Goal: Task Accomplishment & Management: Manage account settings

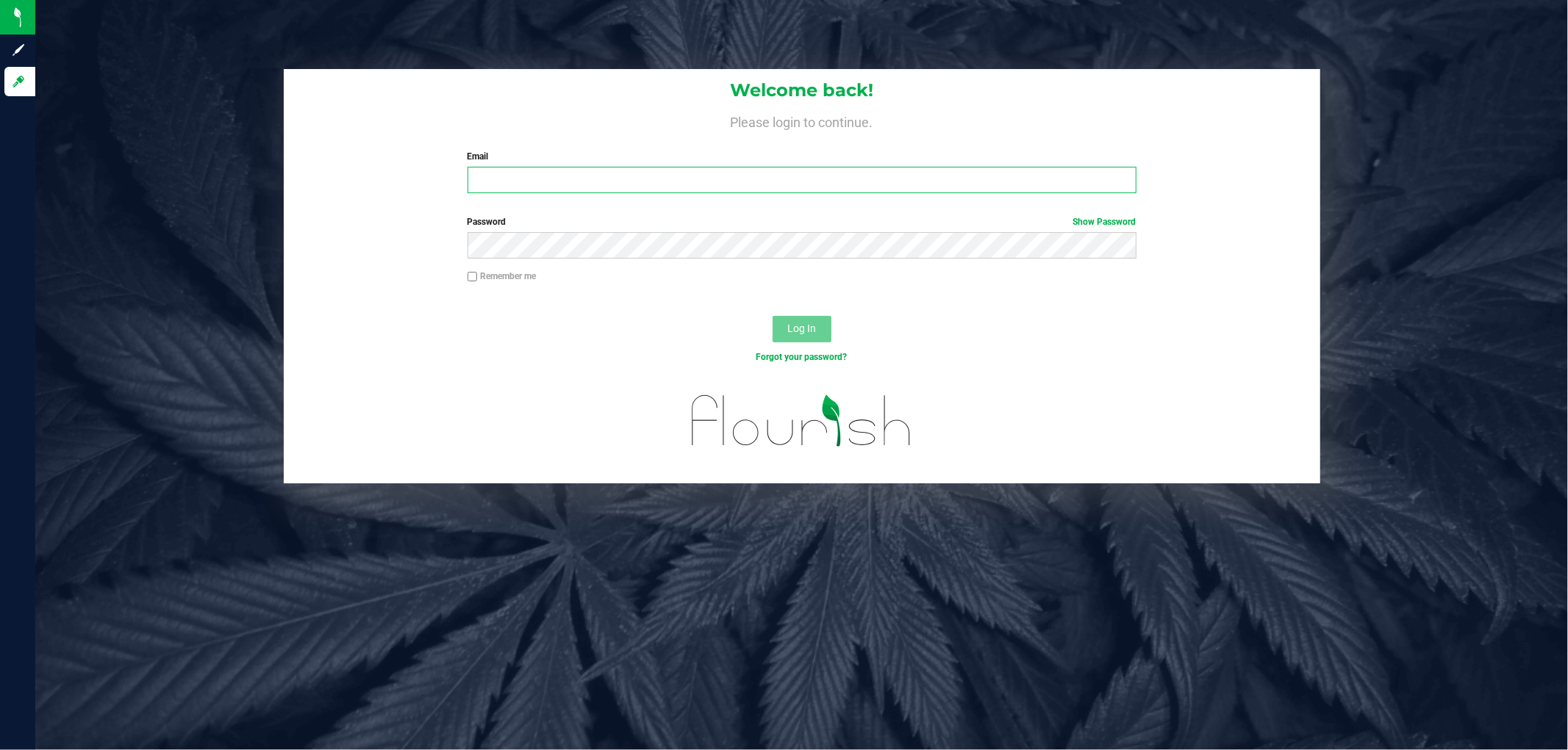
click at [526, 193] on input "Email" at bounding box center [802, 180] width 669 height 27
type input "[EMAIL_ADDRESS][DOMAIN_NAME]"
click at [772, 316] on button "Log In" at bounding box center [802, 329] width 58 height 27
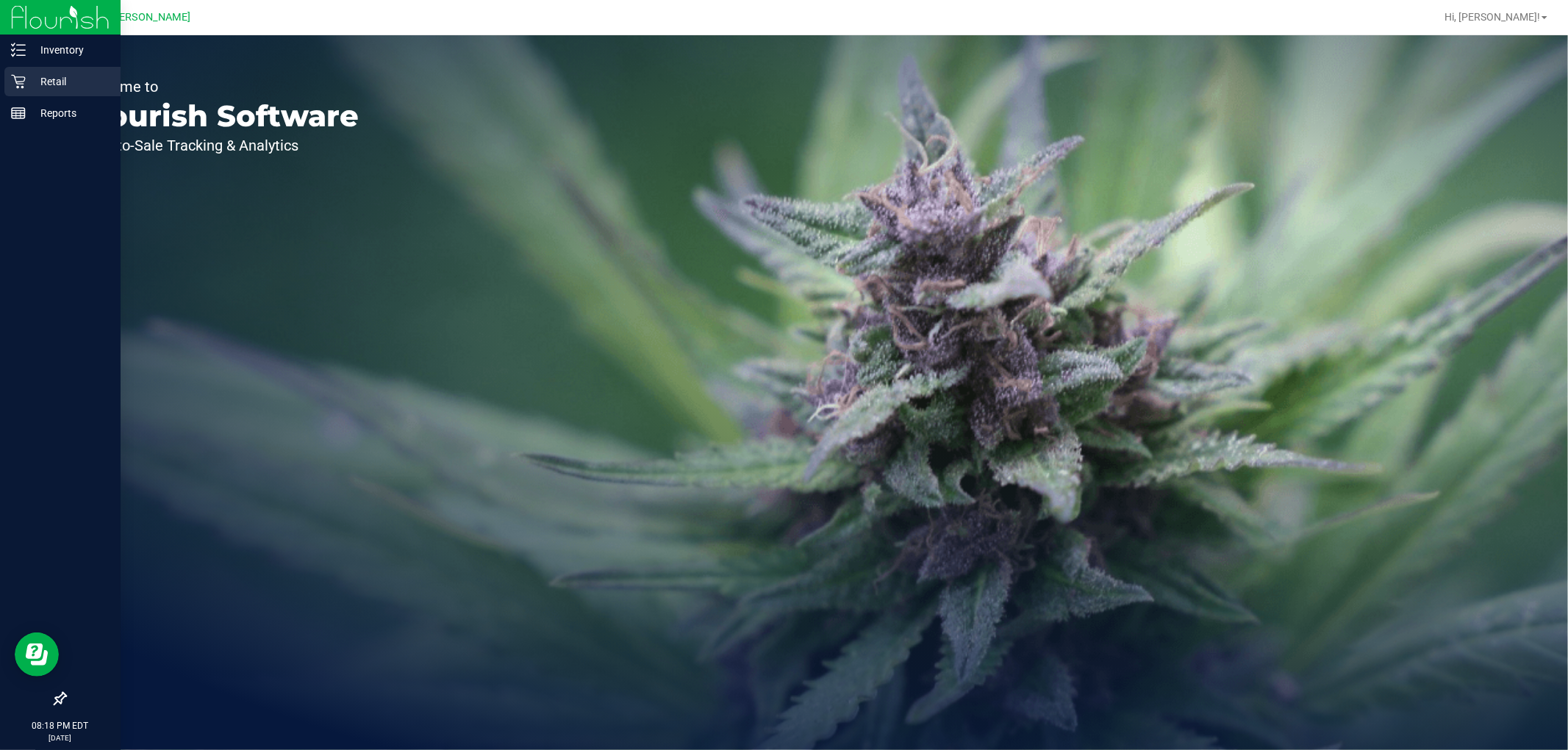
click at [35, 72] on div "Retail" at bounding box center [62, 81] width 116 height 29
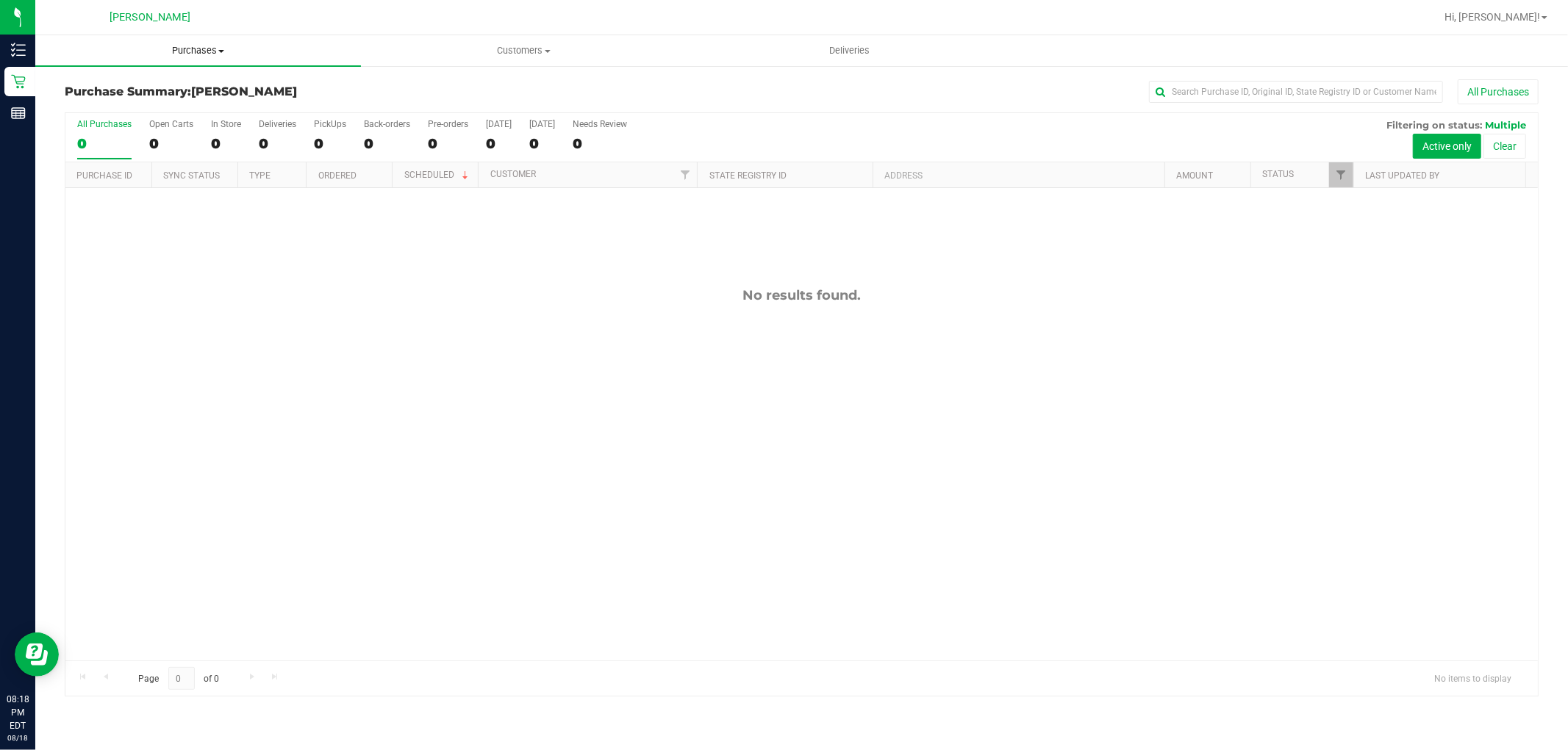
click at [193, 57] on span "Purchases" at bounding box center [198, 50] width 326 height 13
click at [160, 91] on span "Summary of purchases" at bounding box center [111, 89] width 151 height 12
click at [544, 386] on div "No results found." at bounding box center [802, 474] width 1472 height 572
drag, startPoint x: 275, startPoint y: 483, endPoint x: 282, endPoint y: 446, distance: 37.7
click at [282, 446] on div "No results found." at bounding box center [802, 474] width 1472 height 572
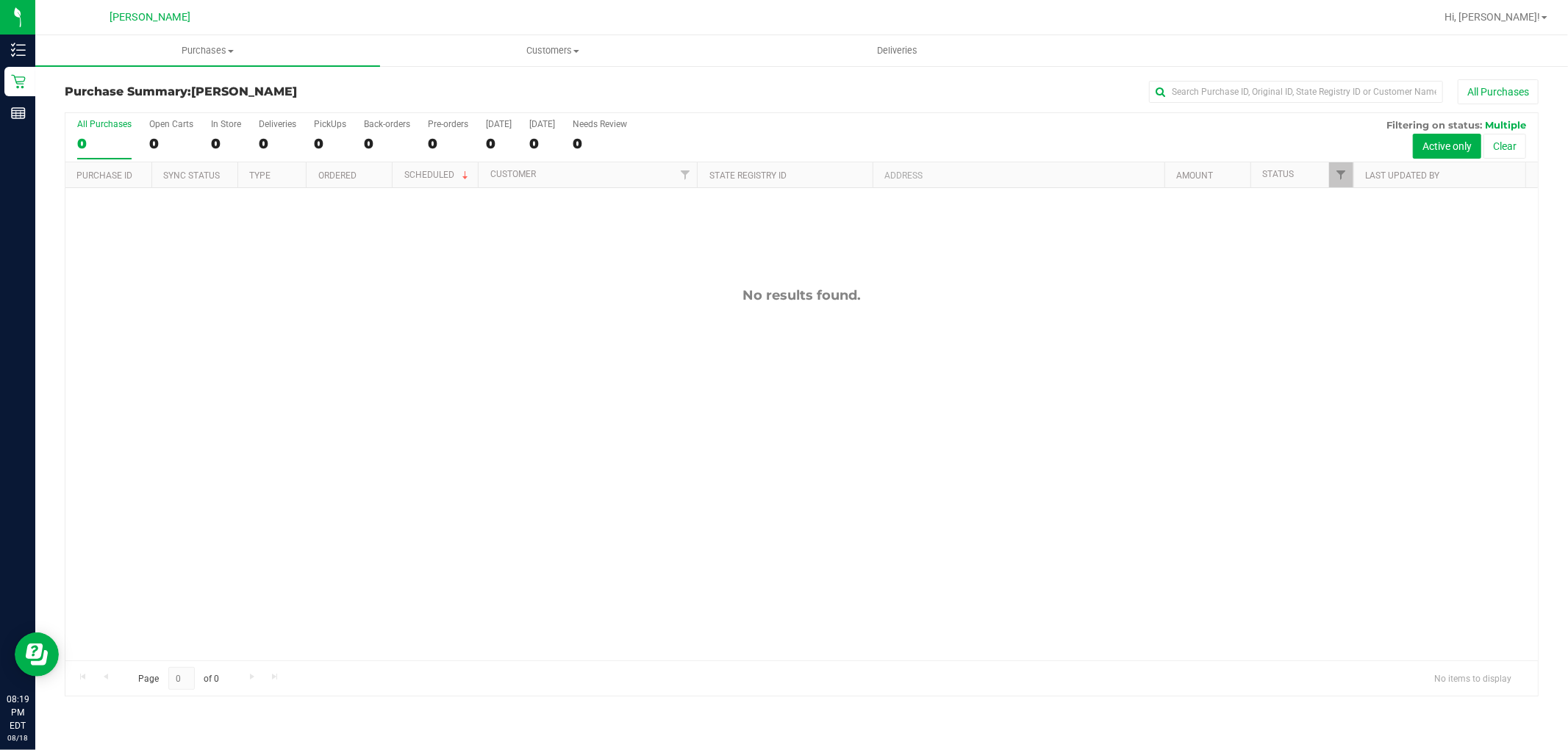
click at [490, 354] on div "No results found." at bounding box center [802, 474] width 1472 height 572
click at [1108, 376] on div "No results found." at bounding box center [802, 474] width 1472 height 572
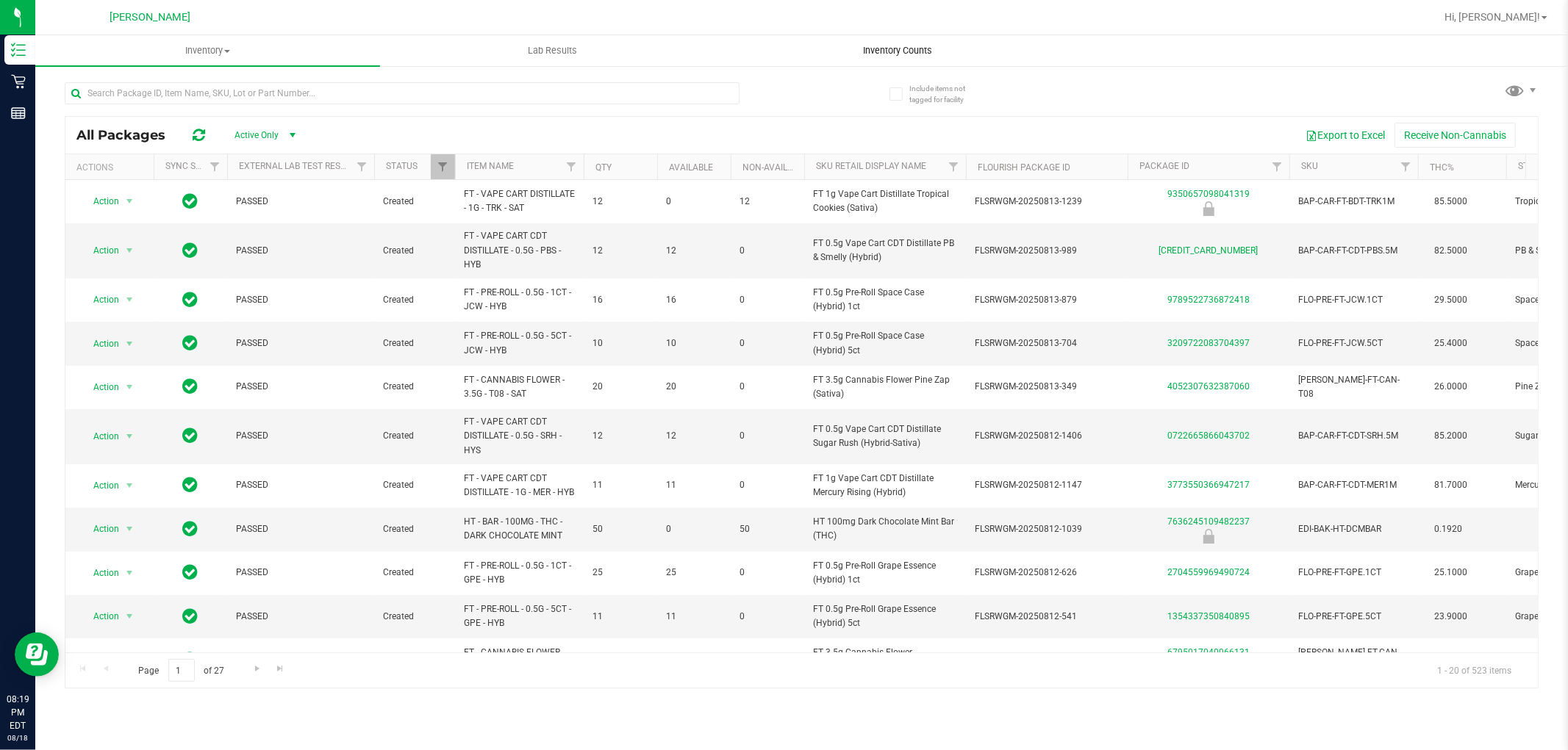
click at [900, 57] on uib-tab-heading "Inventory Counts" at bounding box center [897, 50] width 343 height 29
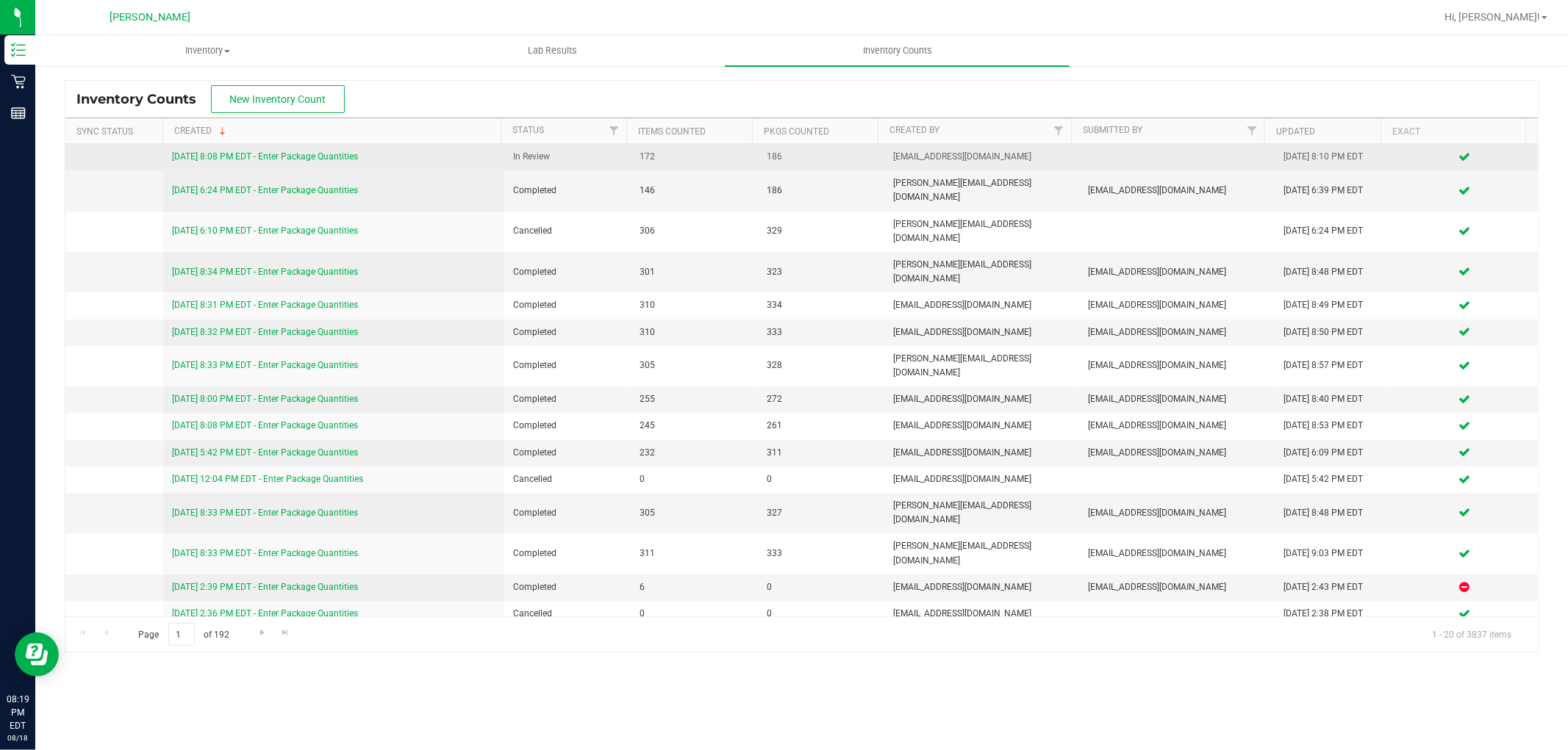
click at [258, 162] on link "[DATE] 8:08 PM EDT - Enter Package Quantities" at bounding box center [265, 157] width 186 height 11
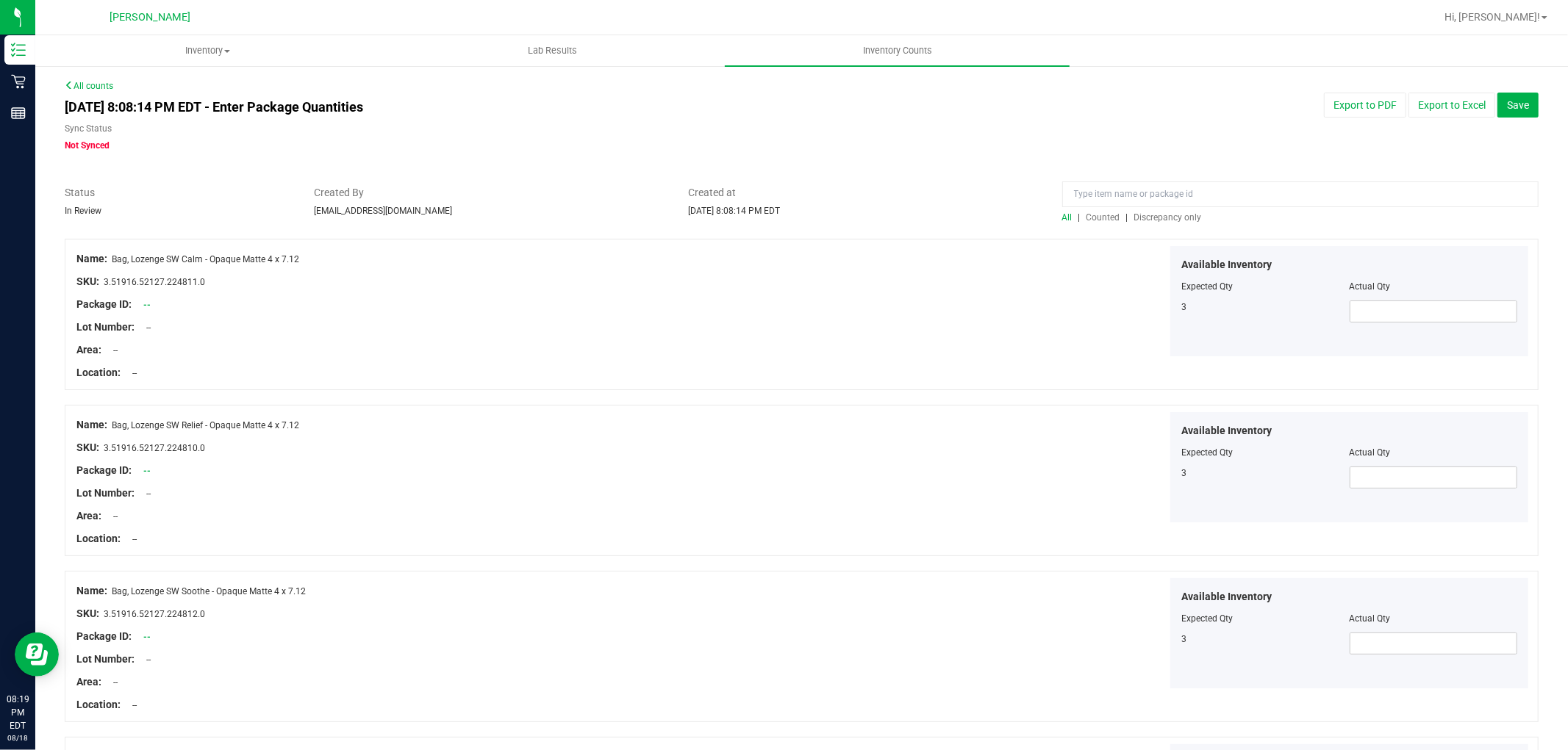
click at [1162, 213] on span "Discrepancy only" at bounding box center [1168, 218] width 67 height 11
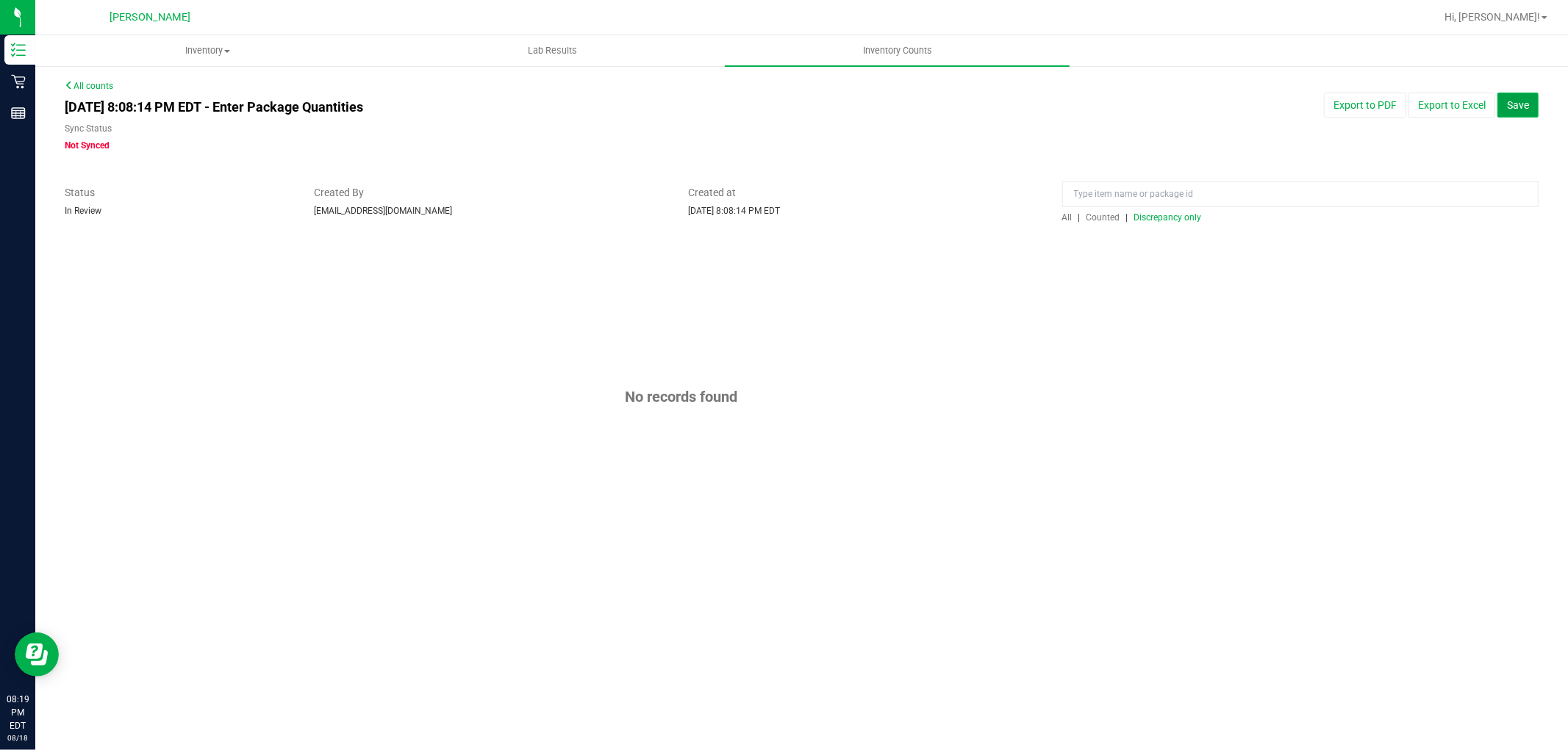
click at [1518, 105] on span "Save" at bounding box center [1518, 104] width 22 height 12
